Goal: Obtain resource: Obtain resource

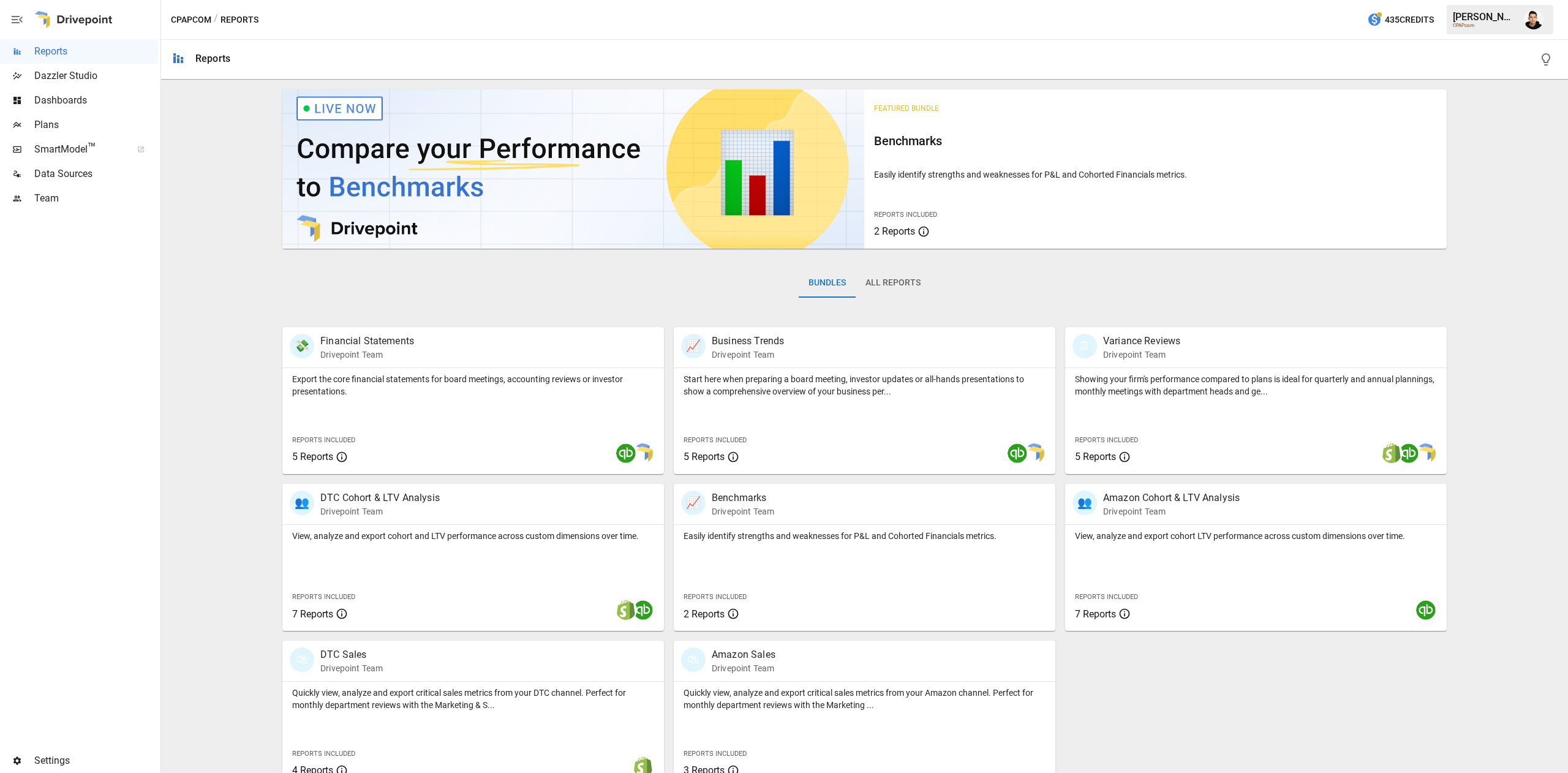
click at [109, 114] on div "Plans" at bounding box center [79, 125] width 158 height 25
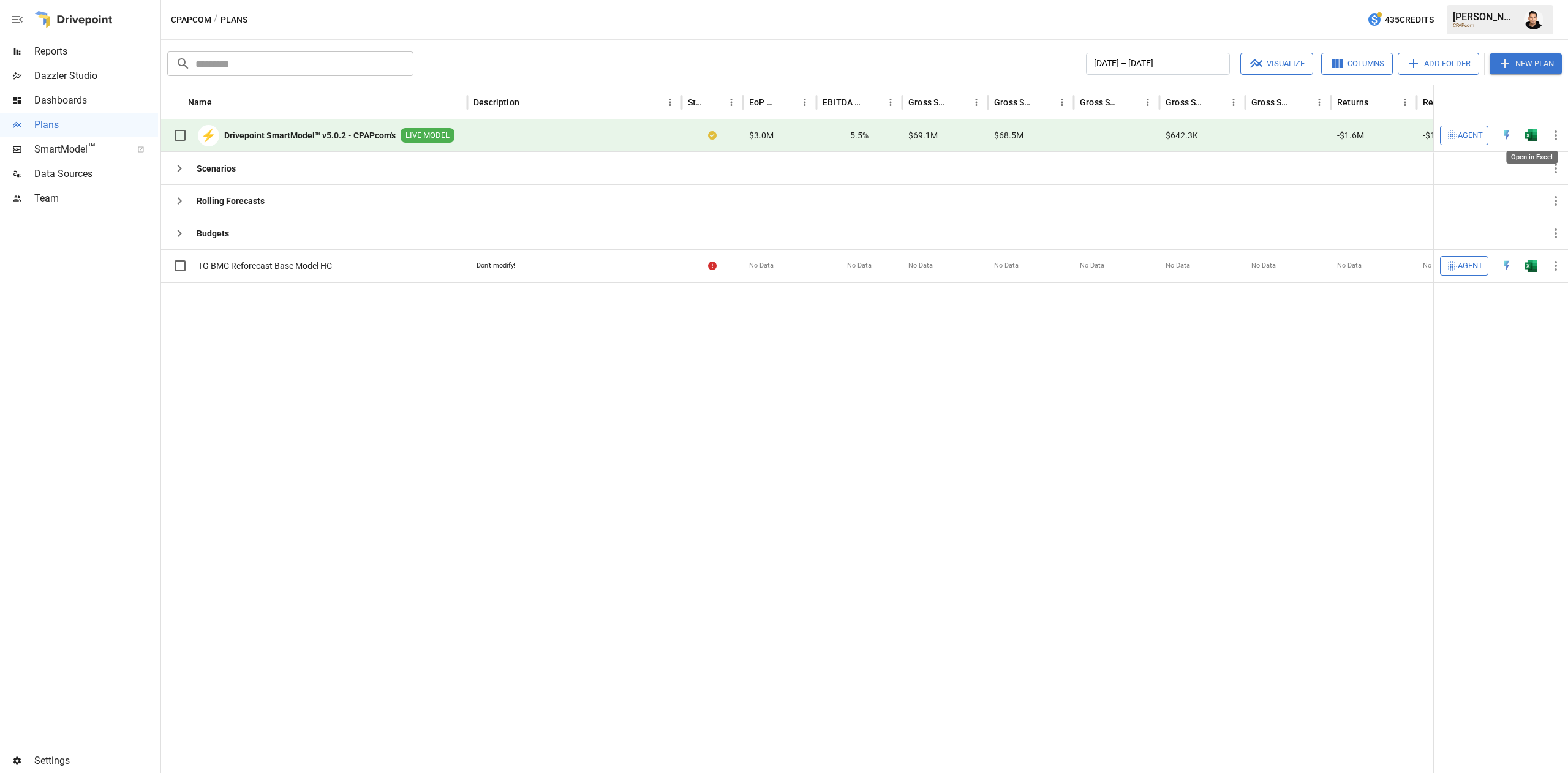
click at [1529, 138] on img "Open in Excel" at bounding box center [1531, 135] width 12 height 12
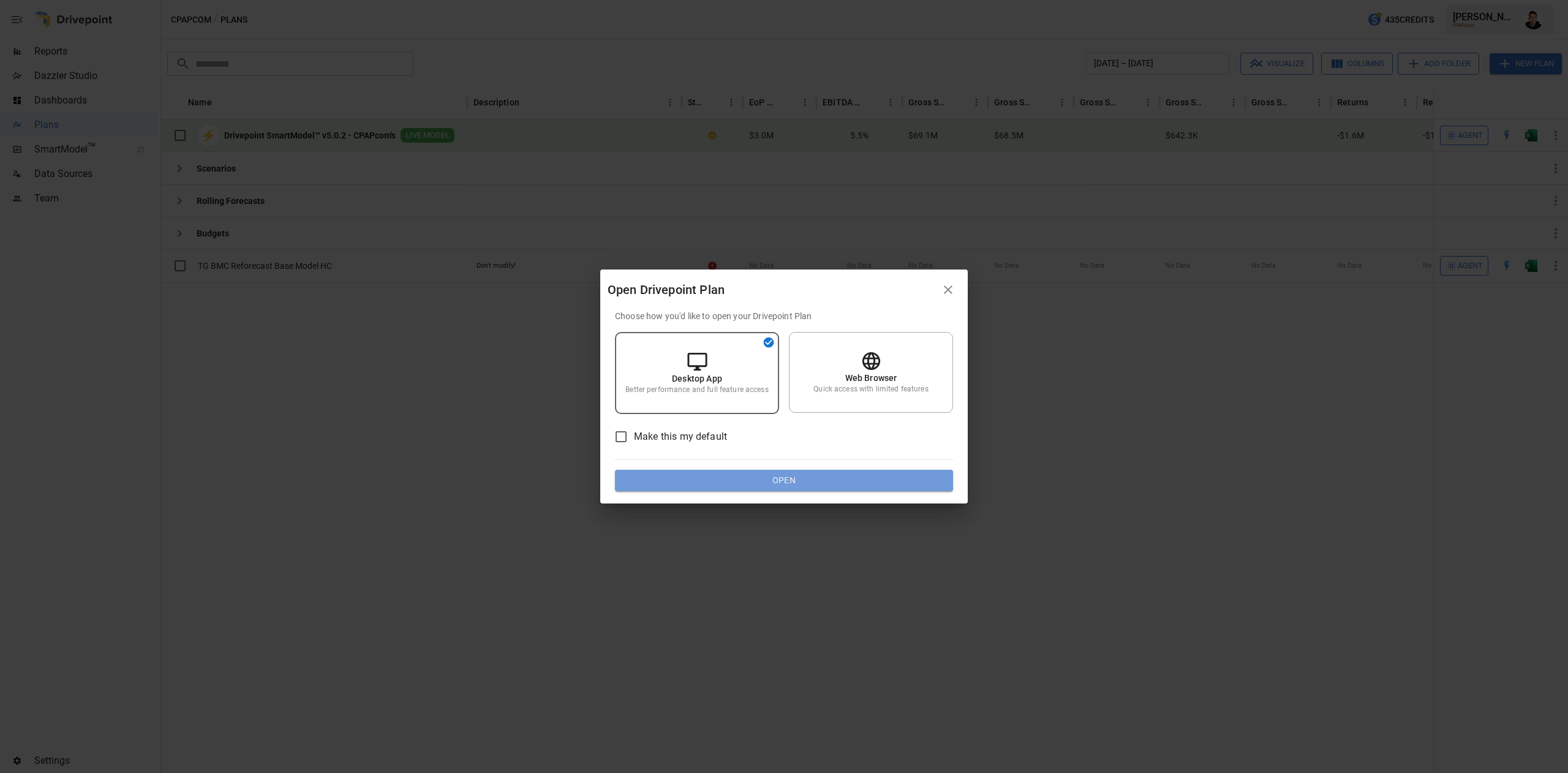
click at [804, 485] on button "Open" at bounding box center [784, 480] width 338 height 22
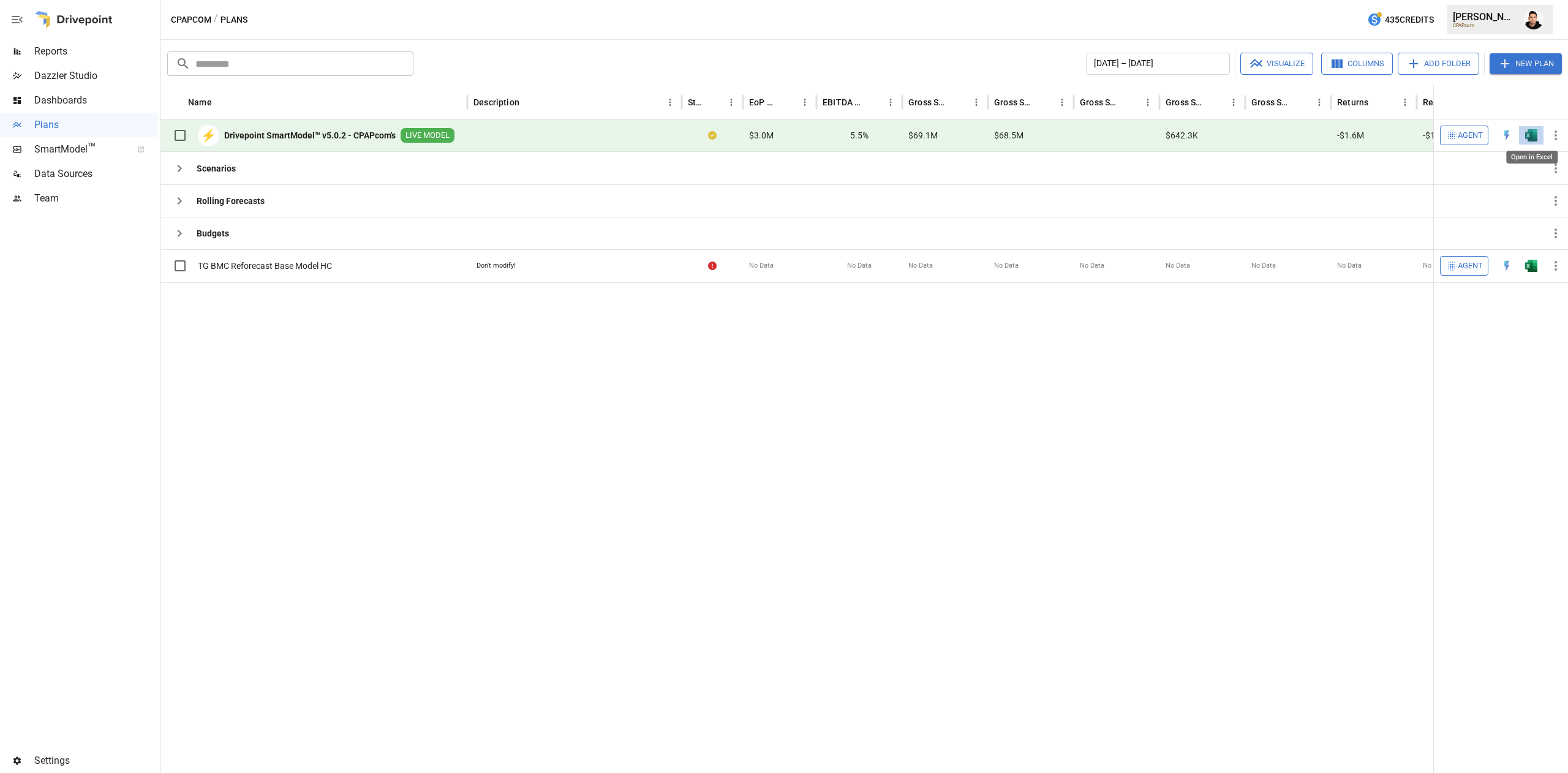
click at [1527, 140] on img "Open in Excel" at bounding box center [1531, 135] width 12 height 12
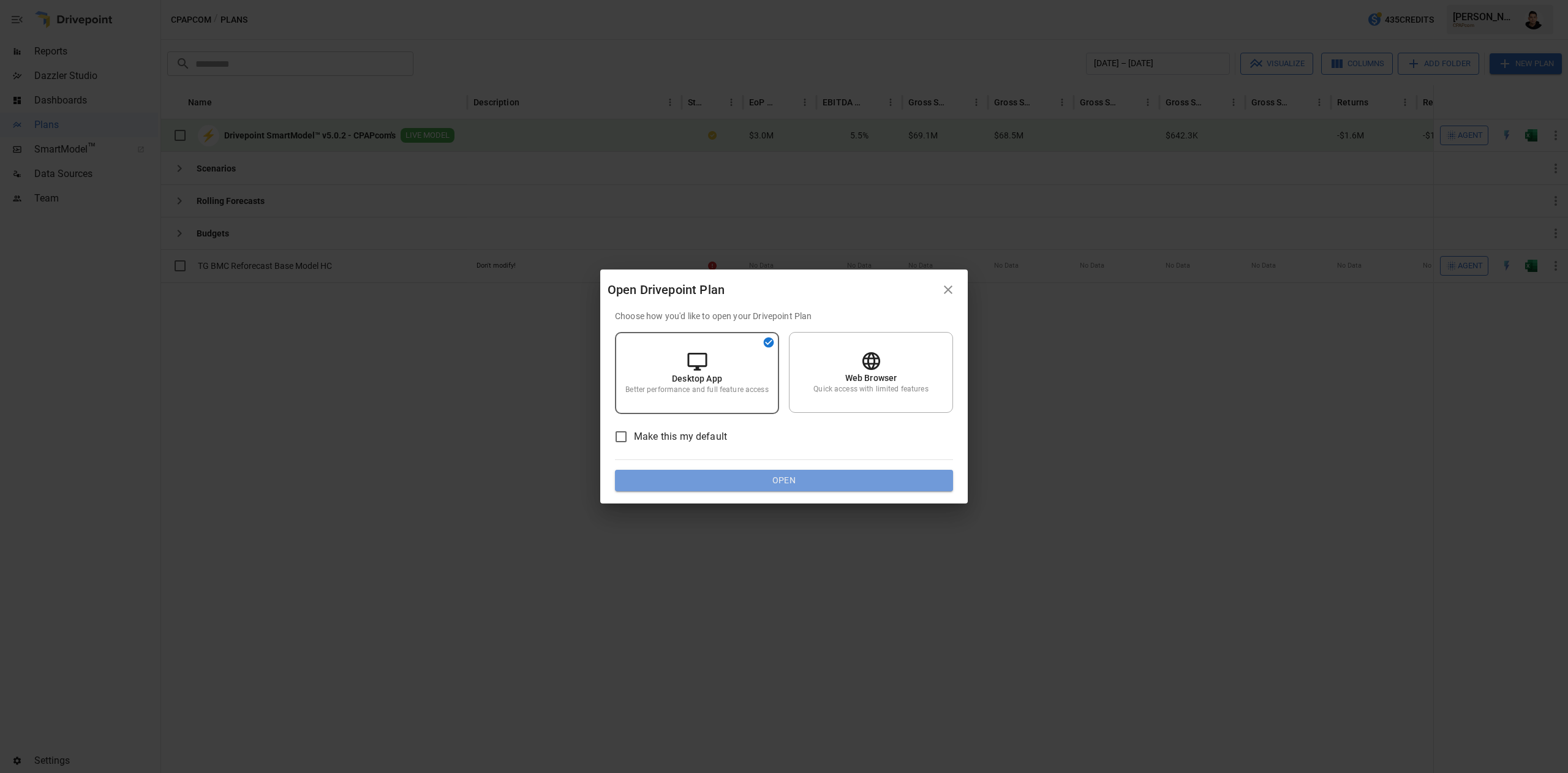
click at [872, 479] on button "Open" at bounding box center [784, 480] width 338 height 22
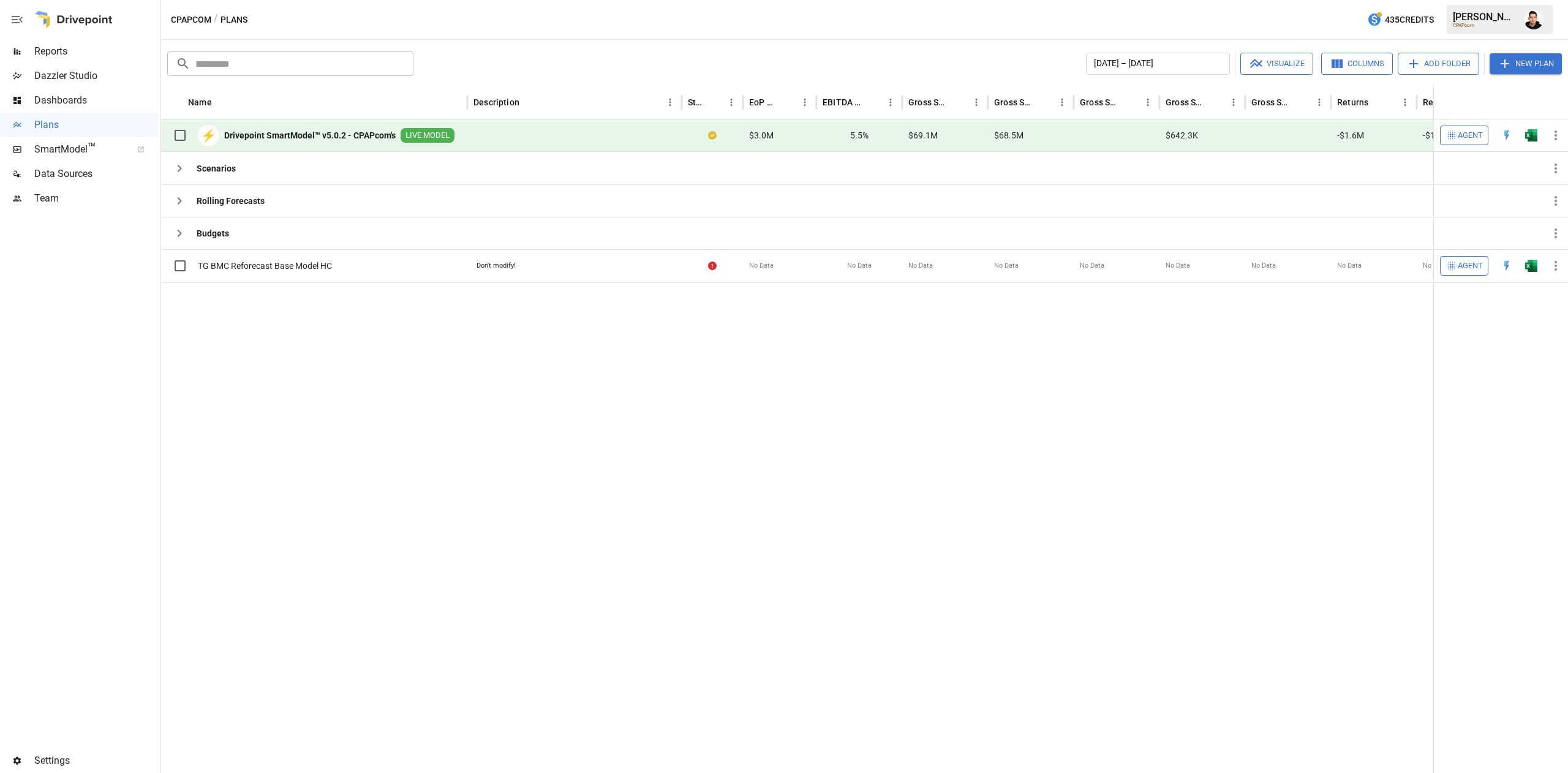
click at [1537, 131] on button "button" at bounding box center [1531, 135] width 39 height 18
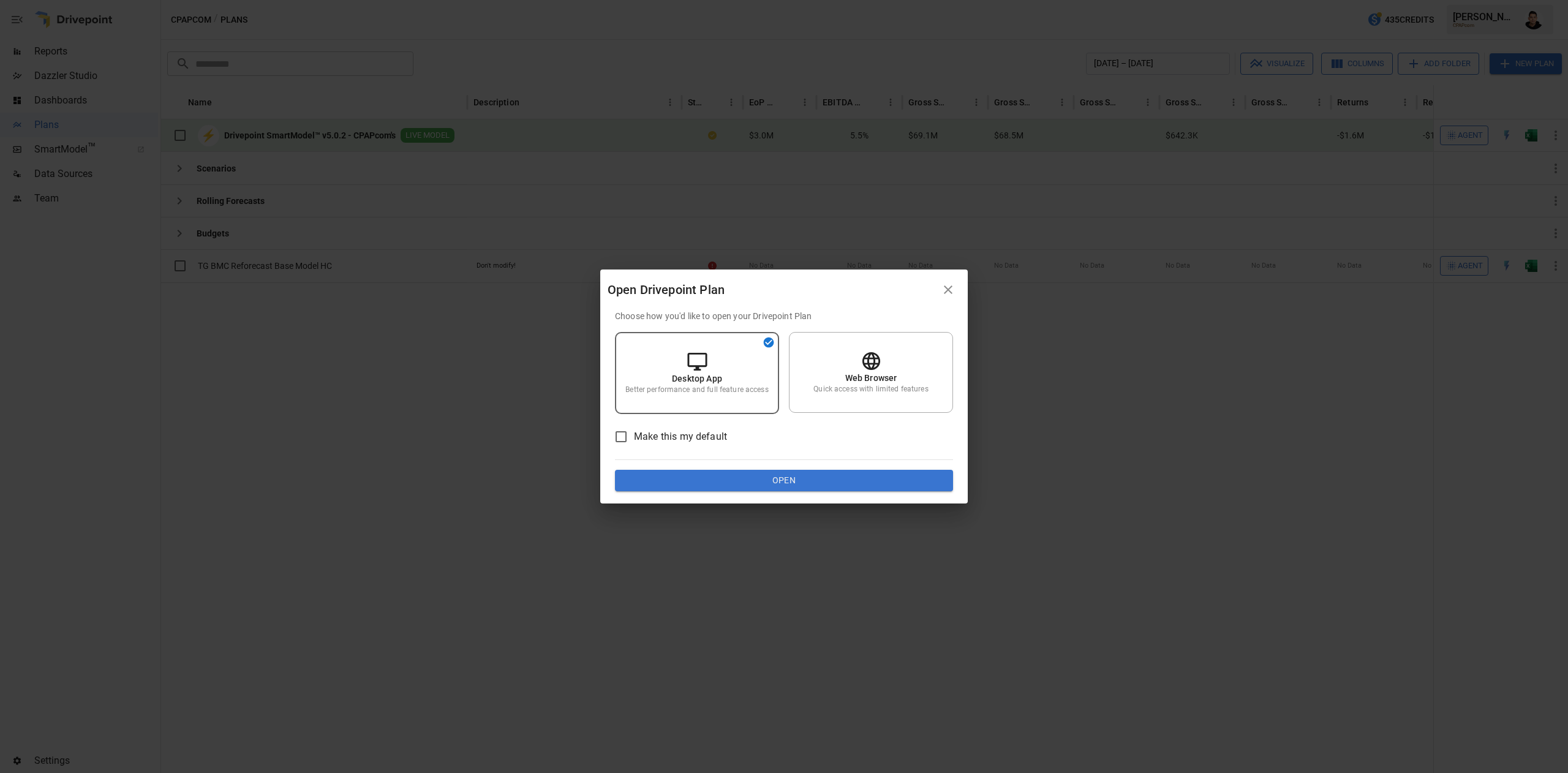
click at [725, 477] on button "Open" at bounding box center [784, 480] width 338 height 22
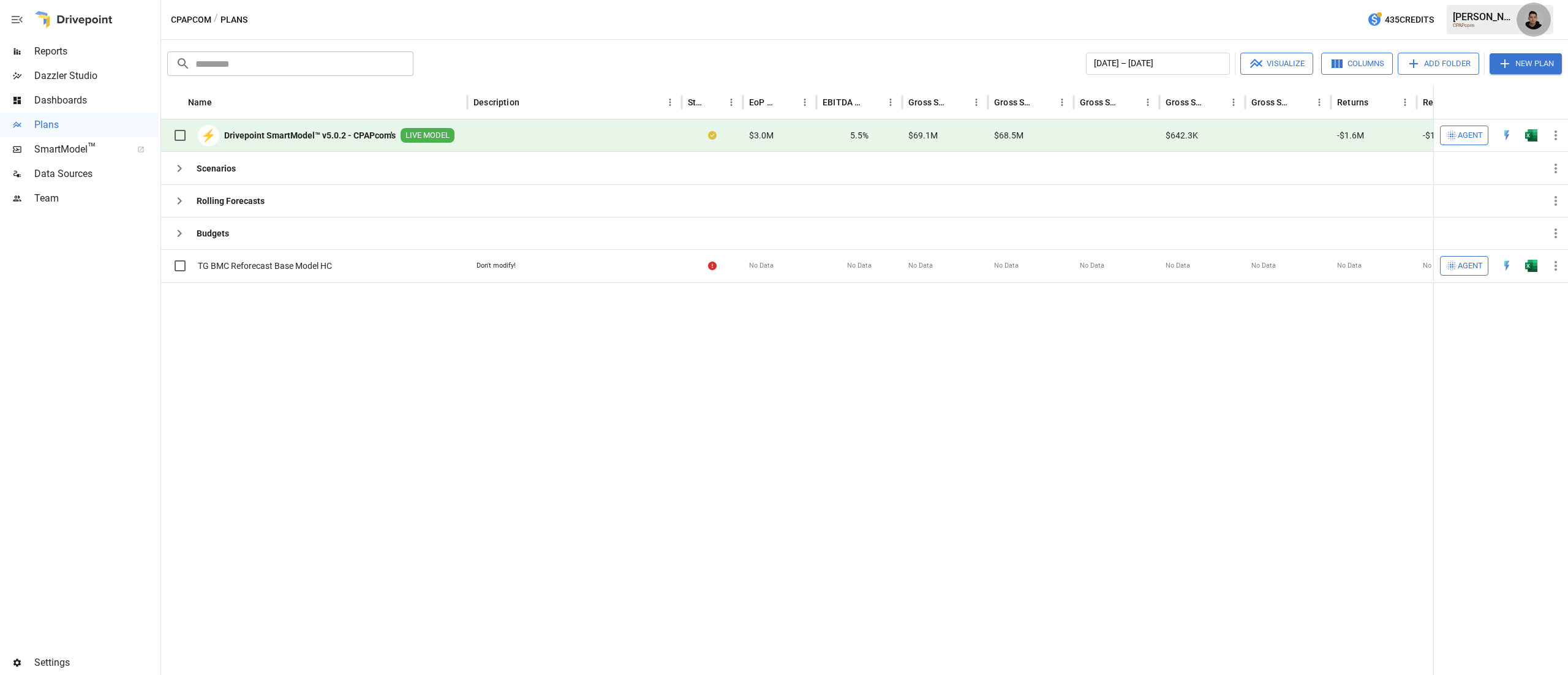
click at [1541, 14] on img "Francisco Sanchez" at bounding box center [1533, 19] width 19 height 19
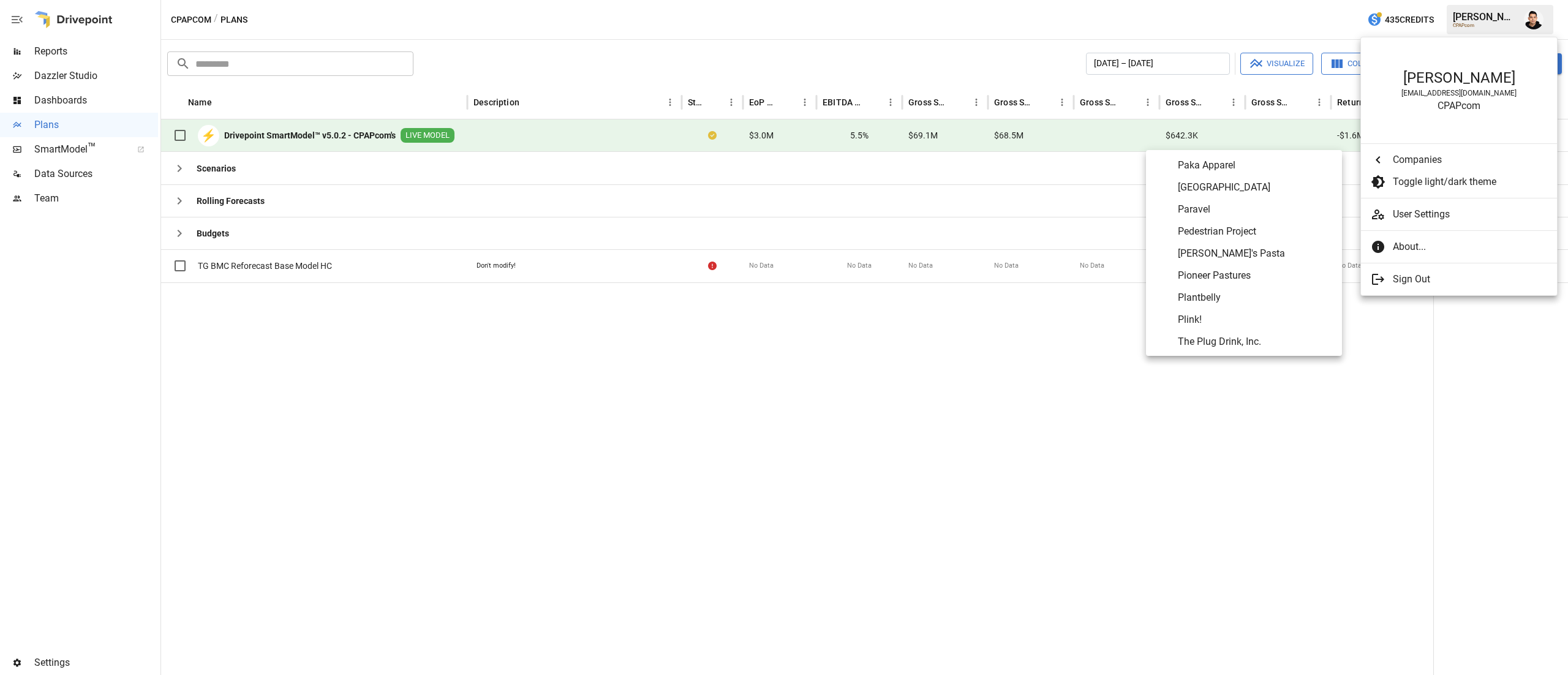
scroll to position [4743, 0]
click at [1194, 317] on span "Plink!" at bounding box center [1254, 319] width 154 height 15
